Goal: Task Accomplishment & Management: Use online tool/utility

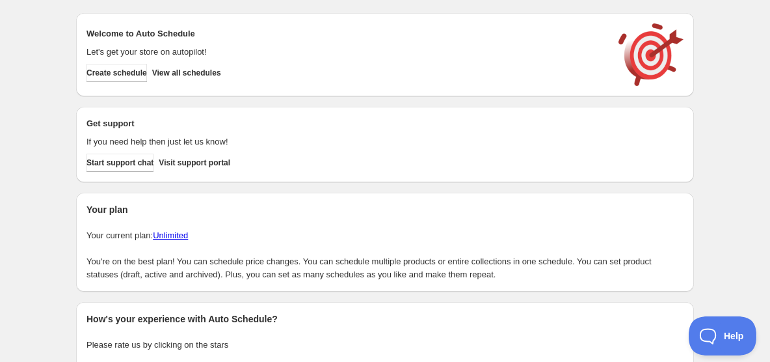
click at [40, 161] on div "Create schedule Help & support Cancel Discount prices Schedule a discount, sale…" at bounding box center [385, 217] width 770 height 435
click at [213, 72] on span "View all schedules" at bounding box center [186, 73] width 69 height 10
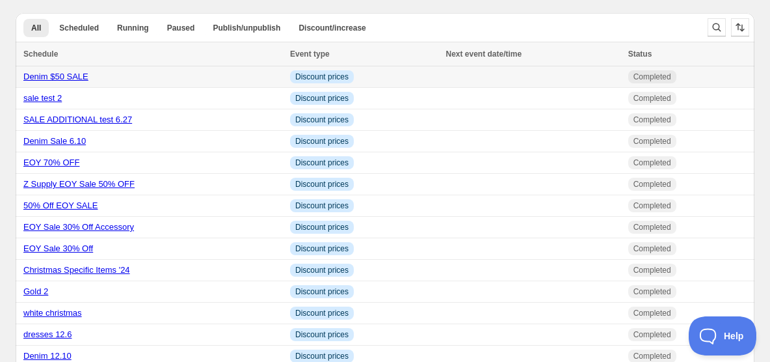
click at [50, 78] on link "Denim $50 SALE" at bounding box center [55, 77] width 65 height 10
click at [44, 143] on link "Denim Sale 6.10" at bounding box center [54, 141] width 62 height 10
click at [27, 77] on link "Denim $50 SALE" at bounding box center [55, 77] width 65 height 10
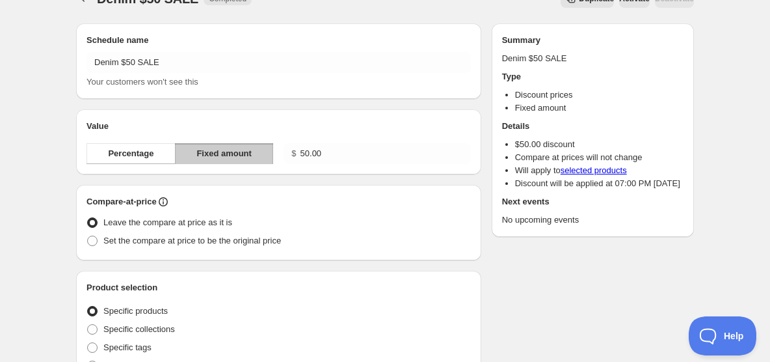
scroll to position [12, 0]
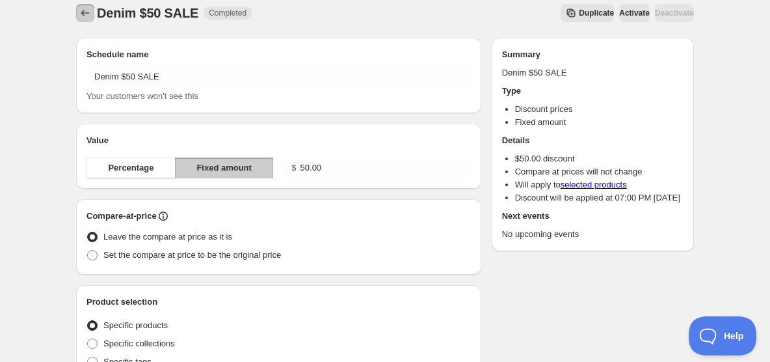
click at [86, 16] on icon "Schedules" at bounding box center [85, 13] width 13 height 13
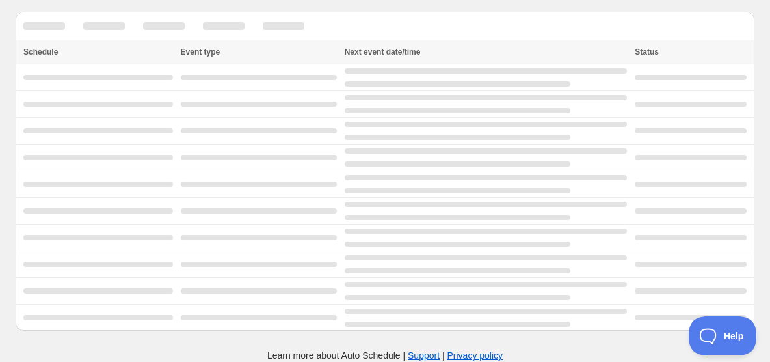
scroll to position [12, 0]
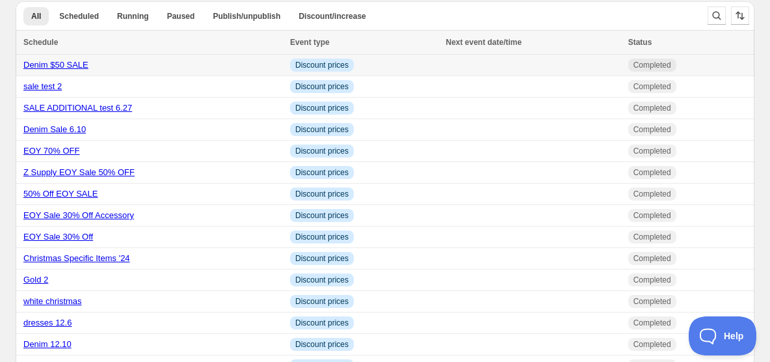
click at [52, 65] on link "Denim $50 SALE" at bounding box center [55, 65] width 65 height 10
